Goal: Information Seeking & Learning: Learn about a topic

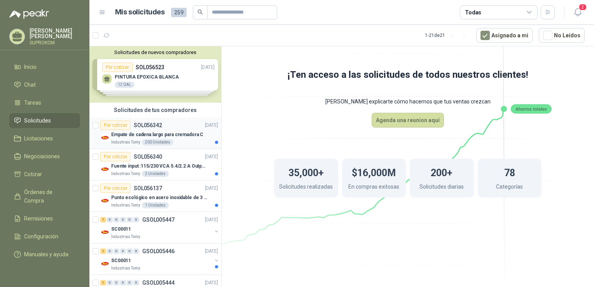
click at [174, 136] on p "Empate de cadena largo para cremadora C" at bounding box center [157, 134] width 92 height 7
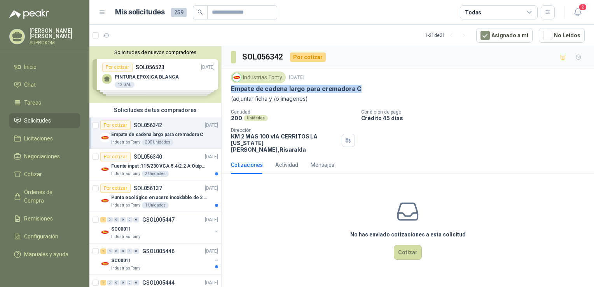
drag, startPoint x: 229, startPoint y: 87, endPoint x: 362, endPoint y: 85, distance: 133.3
click at [362, 85] on div "Industrias Tomy [DATE] Empate [PERSON_NAME] largo para cremadora C (adjuntar fi…" at bounding box center [407, 111] width 372 height 87
click at [362, 85] on div "Empate de cadena largo para cremadora C" at bounding box center [408, 89] width 354 height 8
copy p "Empate de cadena largo para cremadora C"
click at [153, 167] on p "Fuente input :115/230 VCA 5.4/2.2 A Output: 24 VDC 10 A 47-63 Hz" at bounding box center [159, 165] width 97 height 7
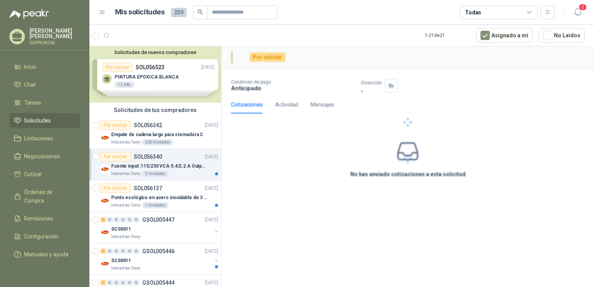
click at [167, 166] on p "Fuente input :115/230 VCA 5.4/2.2 A Output: 24 VDC 10 A 47-63 Hz" at bounding box center [159, 165] width 97 height 7
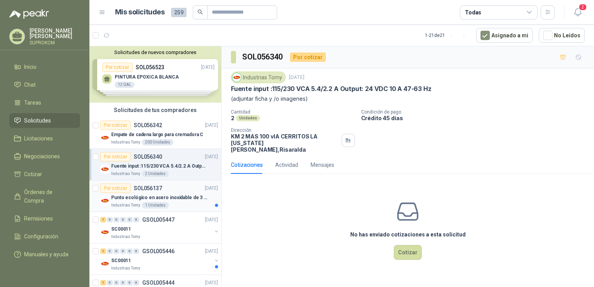
click at [172, 194] on p "Punto ecológico en acero inoxidable de 3 puestos, con capacidad para 121L cada …" at bounding box center [159, 197] width 97 height 7
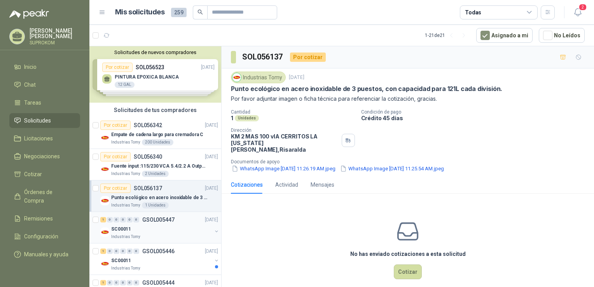
click at [177, 224] on div "SC00011" at bounding box center [161, 228] width 101 height 9
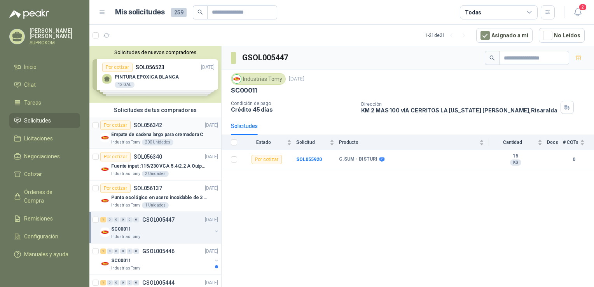
click at [181, 134] on p "Empate de cadena largo para cremadora C" at bounding box center [157, 134] width 92 height 7
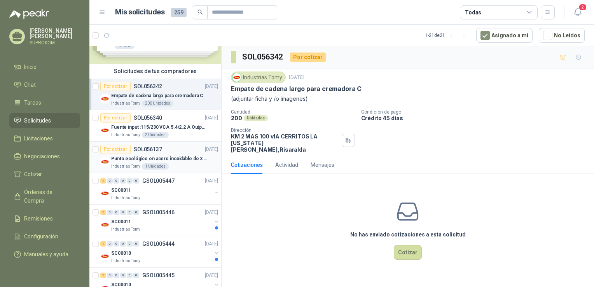
scroll to position [78, 0]
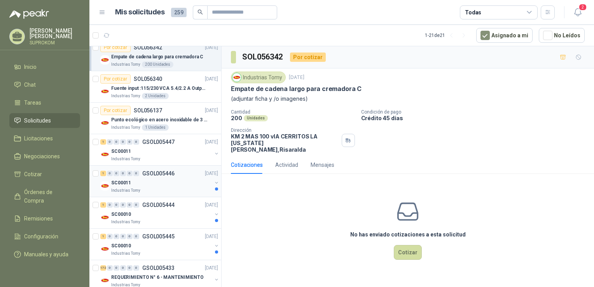
click at [176, 187] on div "Industrias Tomy" at bounding box center [161, 190] width 101 height 6
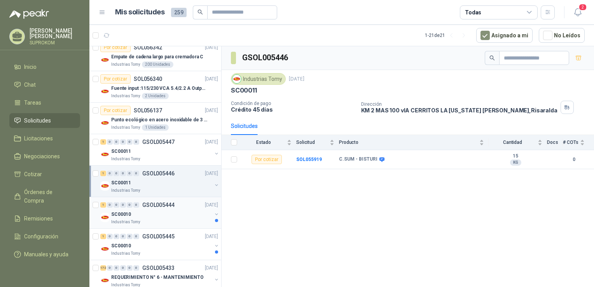
click at [154, 221] on div "Industrias Tomy" at bounding box center [161, 222] width 101 height 6
